Goal: Transaction & Acquisition: Purchase product/service

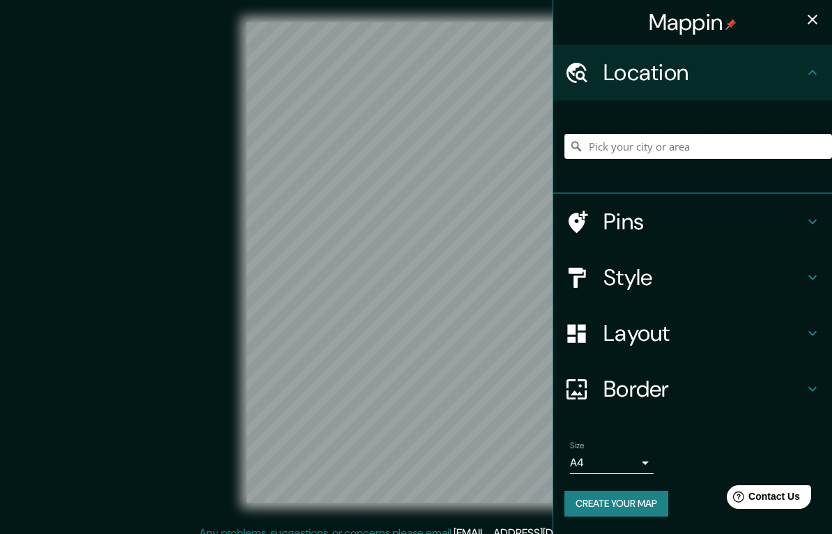
click at [623, 155] on input "Pick your city or area" at bounding box center [697, 146] width 267 height 25
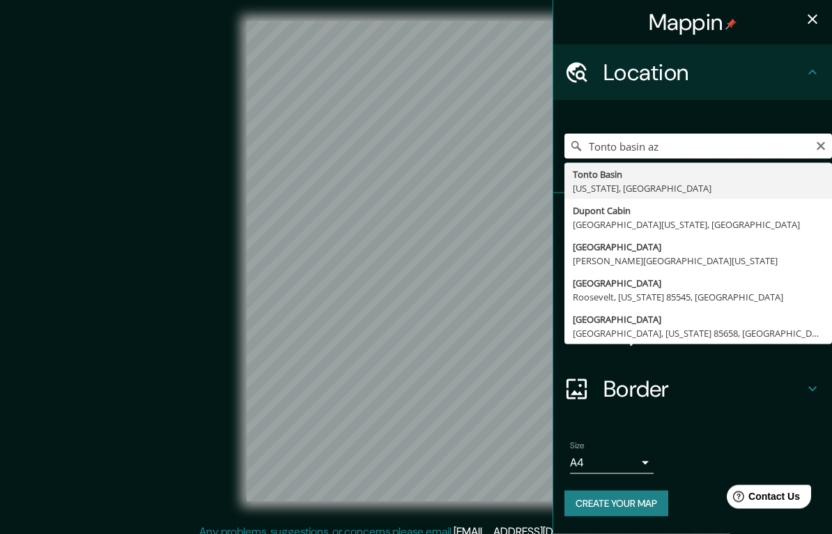
scroll to position [1, 0]
type input "[GEOGRAPHIC_DATA], [US_STATE], [GEOGRAPHIC_DATA]"
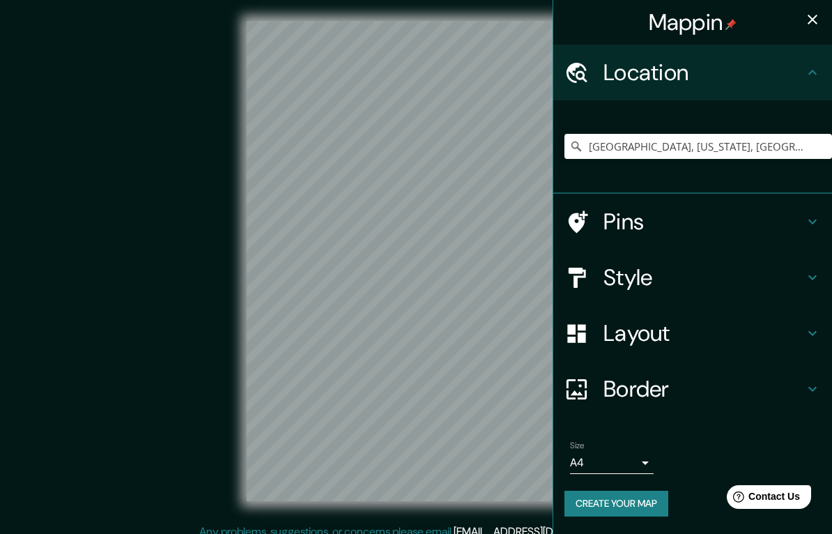
click at [629, 332] on h4 "Layout" at bounding box center [703, 333] width 201 height 28
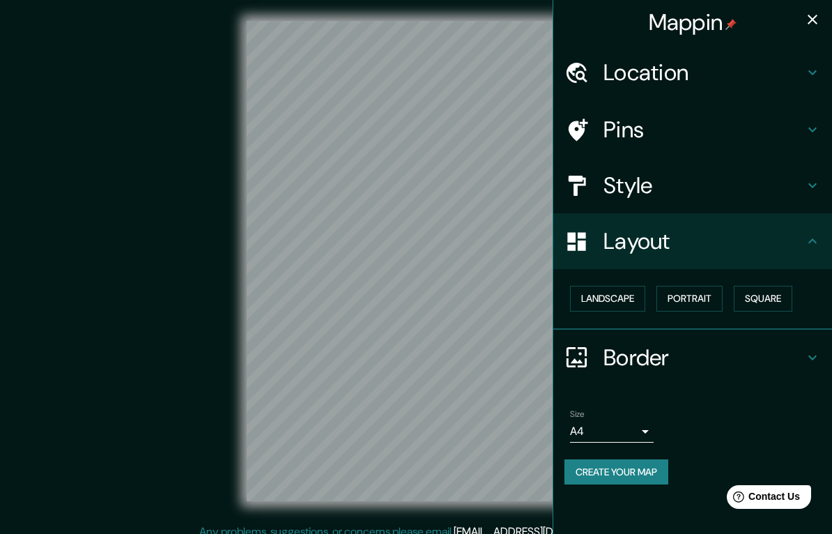
click at [639, 362] on h4 "Border" at bounding box center [703, 357] width 201 height 28
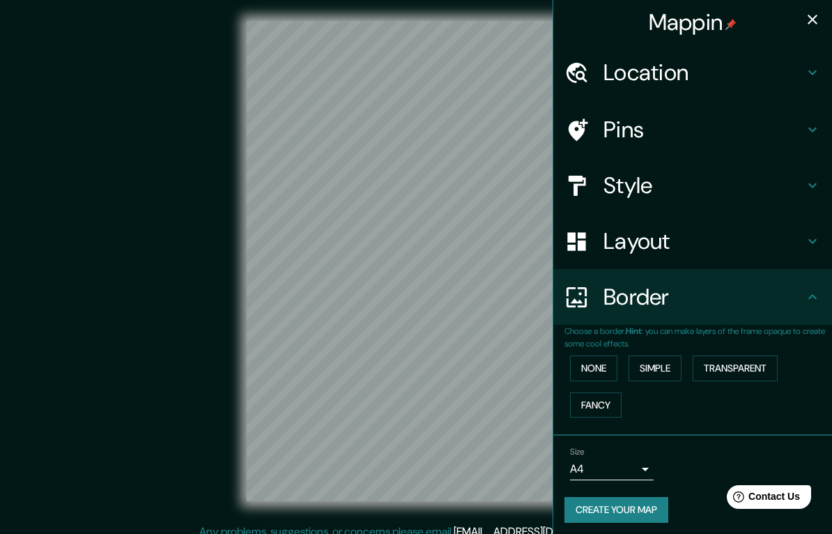
click at [646, 183] on h4 "Style" at bounding box center [703, 185] width 201 height 28
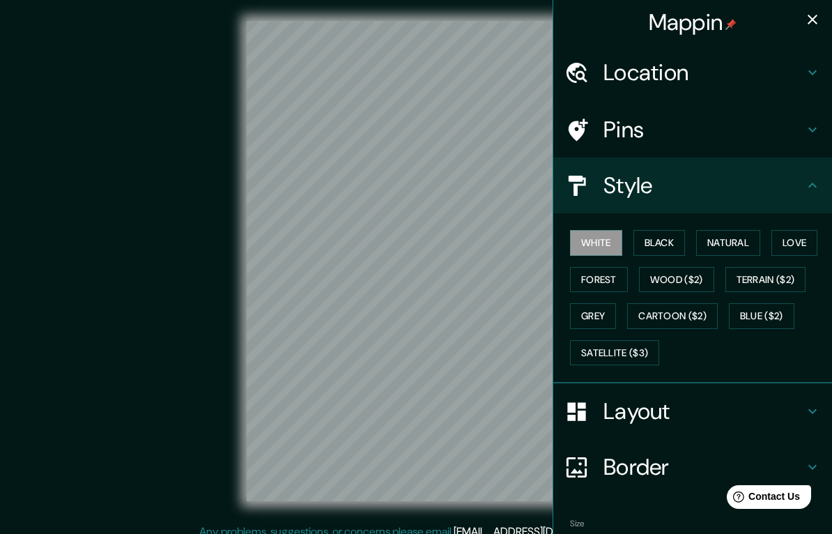
scroll to position [0, 0]
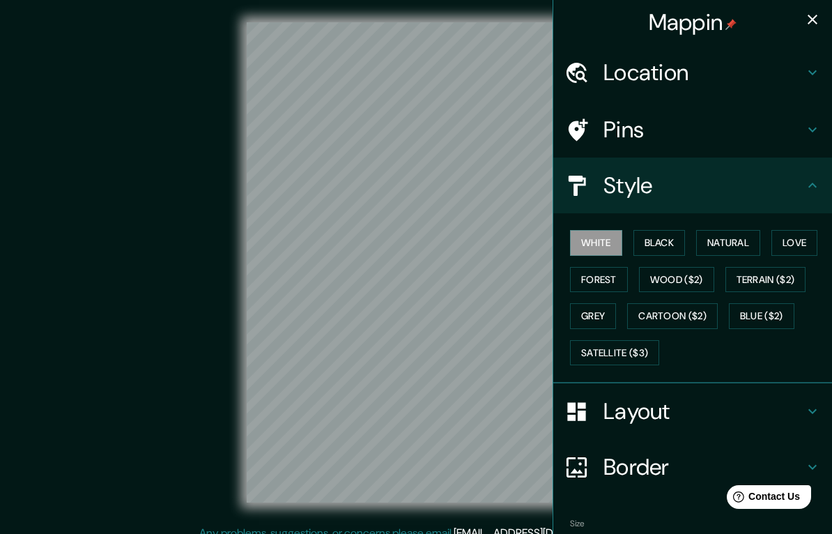
click at [676, 71] on h4 "Location" at bounding box center [703, 73] width 201 height 28
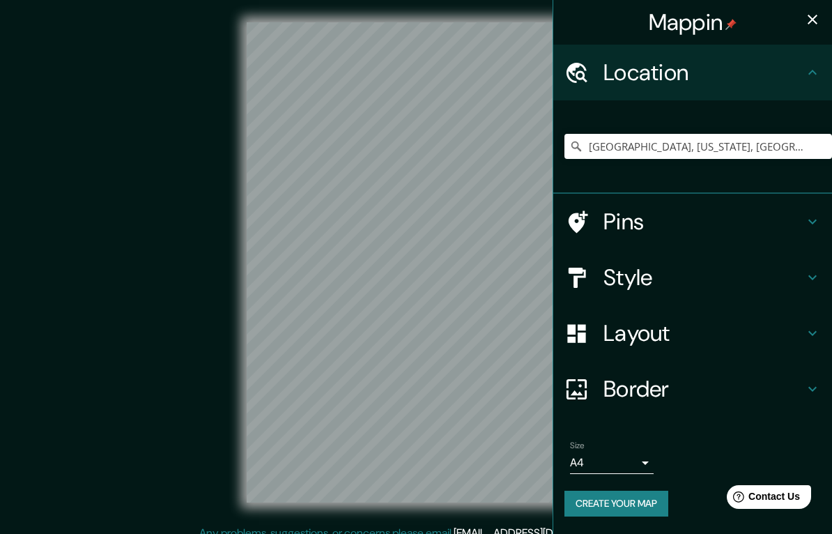
click at [624, 222] on h4 "Pins" at bounding box center [703, 222] width 201 height 28
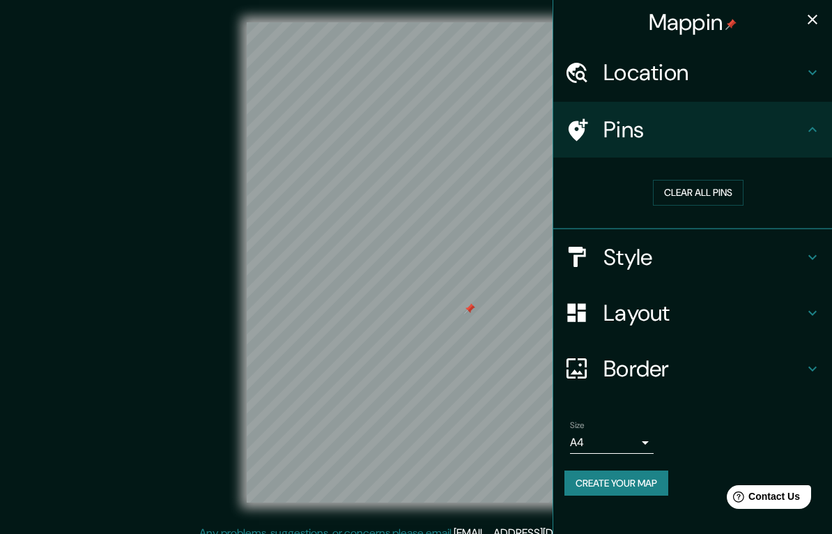
click at [655, 260] on h4 "Style" at bounding box center [703, 257] width 201 height 28
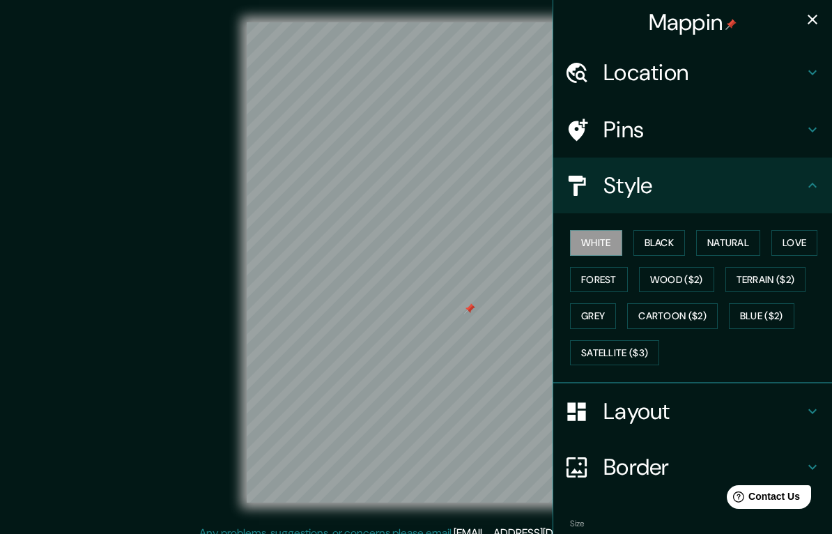
click at [739, 240] on button "Natural" at bounding box center [728, 243] width 64 height 26
click at [605, 322] on button "Grey" at bounding box center [593, 316] width 46 height 26
click at [690, 274] on button "Wood ($2)" at bounding box center [676, 280] width 75 height 26
click at [743, 241] on button "Natural" at bounding box center [728, 243] width 64 height 26
click at [671, 241] on button "Black" at bounding box center [659, 243] width 52 height 26
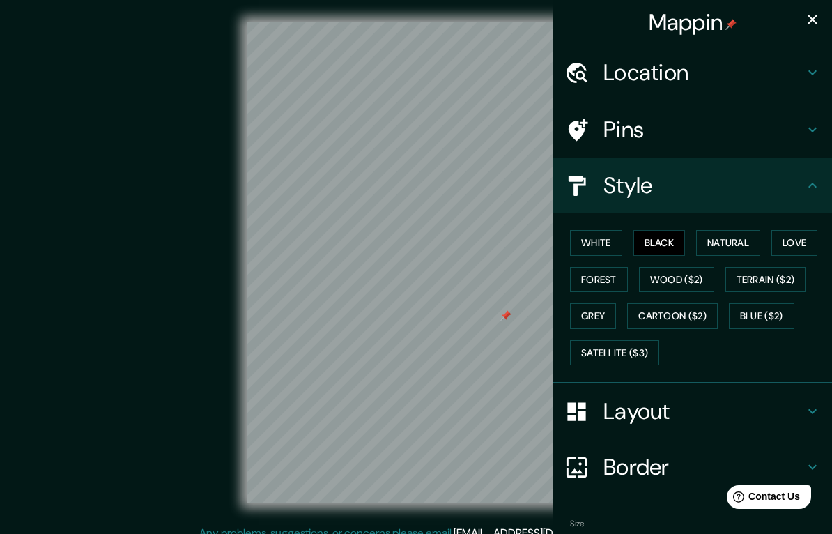
click at [610, 239] on button "White" at bounding box center [596, 243] width 52 height 26
